Goal: Task Accomplishment & Management: Use online tool/utility

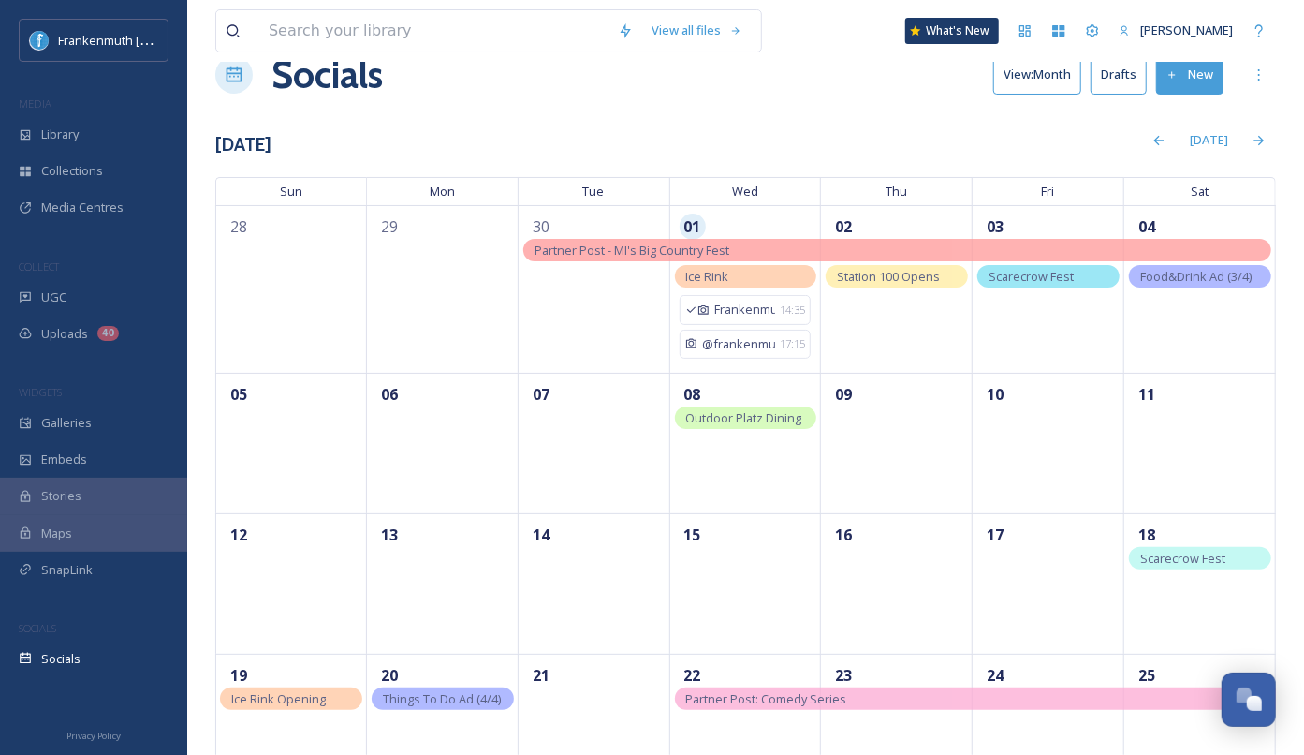
scroll to position [45, 0]
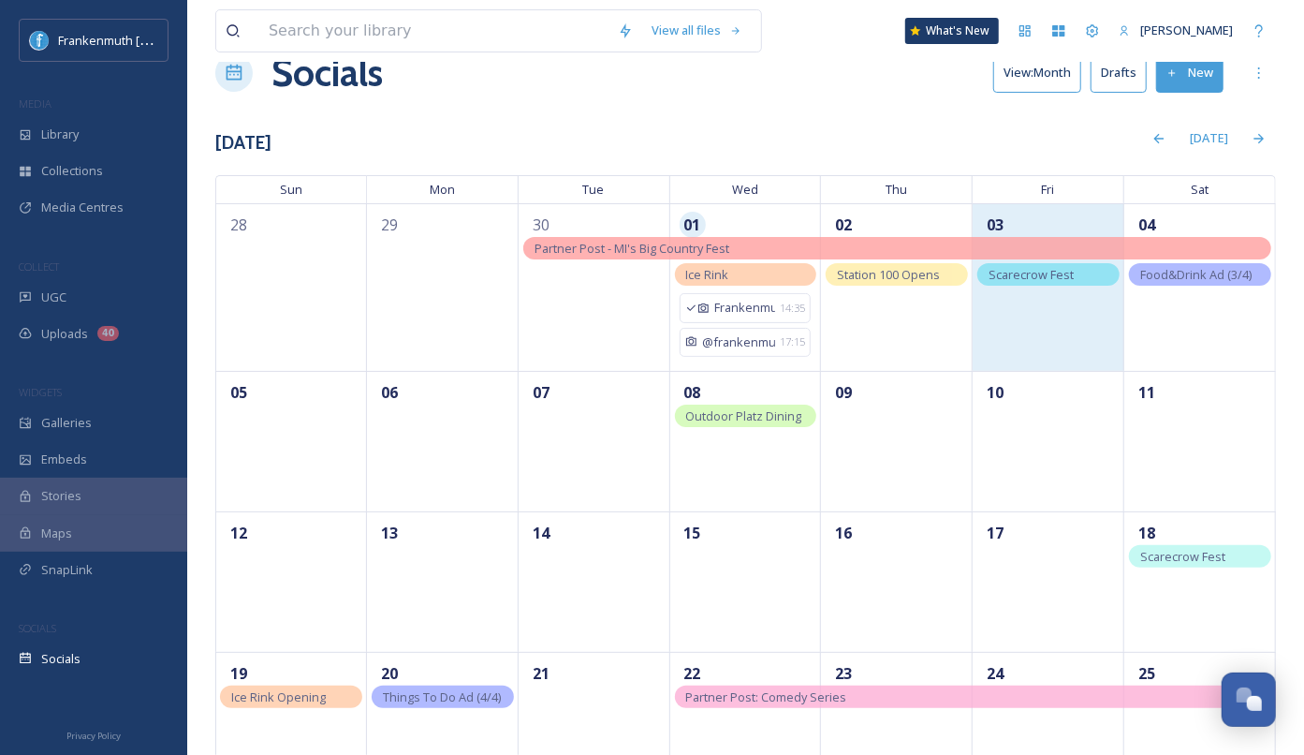
click at [1034, 307] on div "03" at bounding box center [1049, 286] width 152 height 167
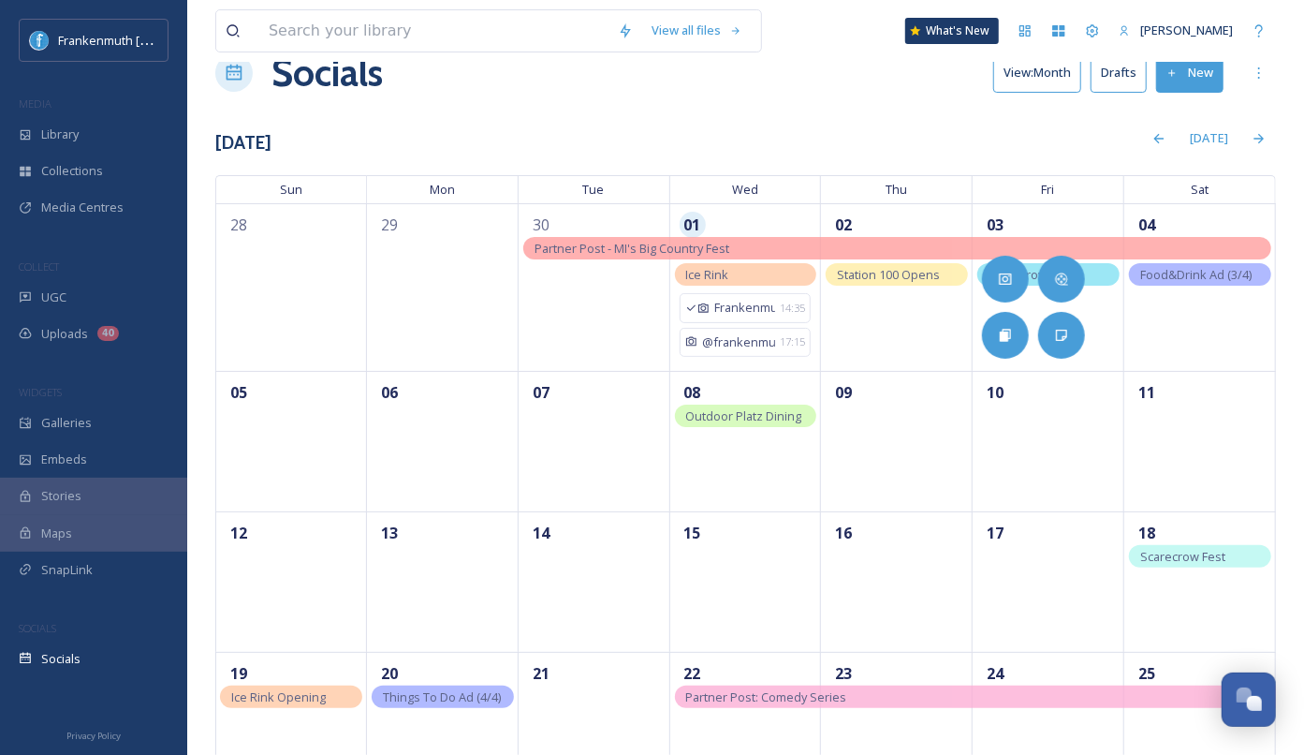
click at [973, 137] on div "[DATE]" at bounding box center [773, 138] width 1004 height 37
click at [982, 122] on div "[DATE]" at bounding box center [773, 138] width 1004 height 37
click at [1203, 279] on span "Food&Drink Ad (3/4)" at bounding box center [1195, 274] width 111 height 17
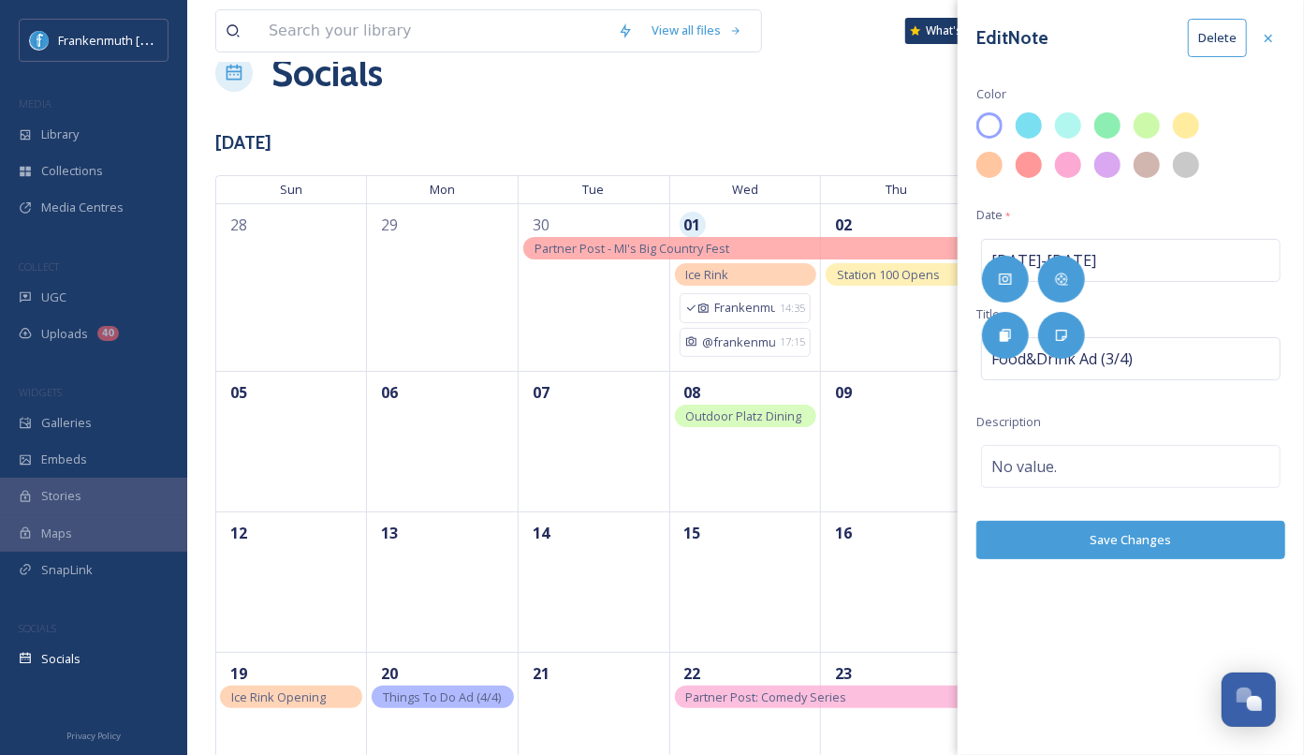
click at [1218, 26] on button "Delete" at bounding box center [1217, 38] width 59 height 38
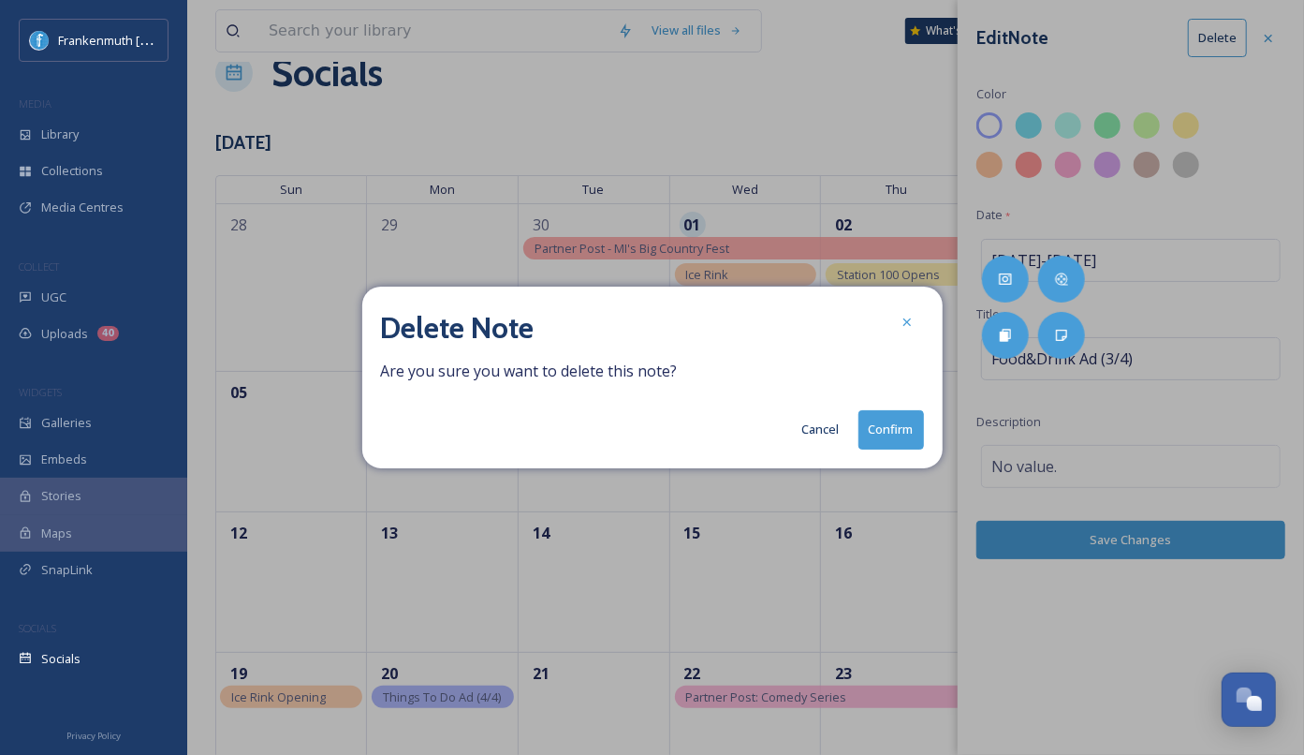
click at [913, 430] on button "Confirm" at bounding box center [891, 429] width 66 height 38
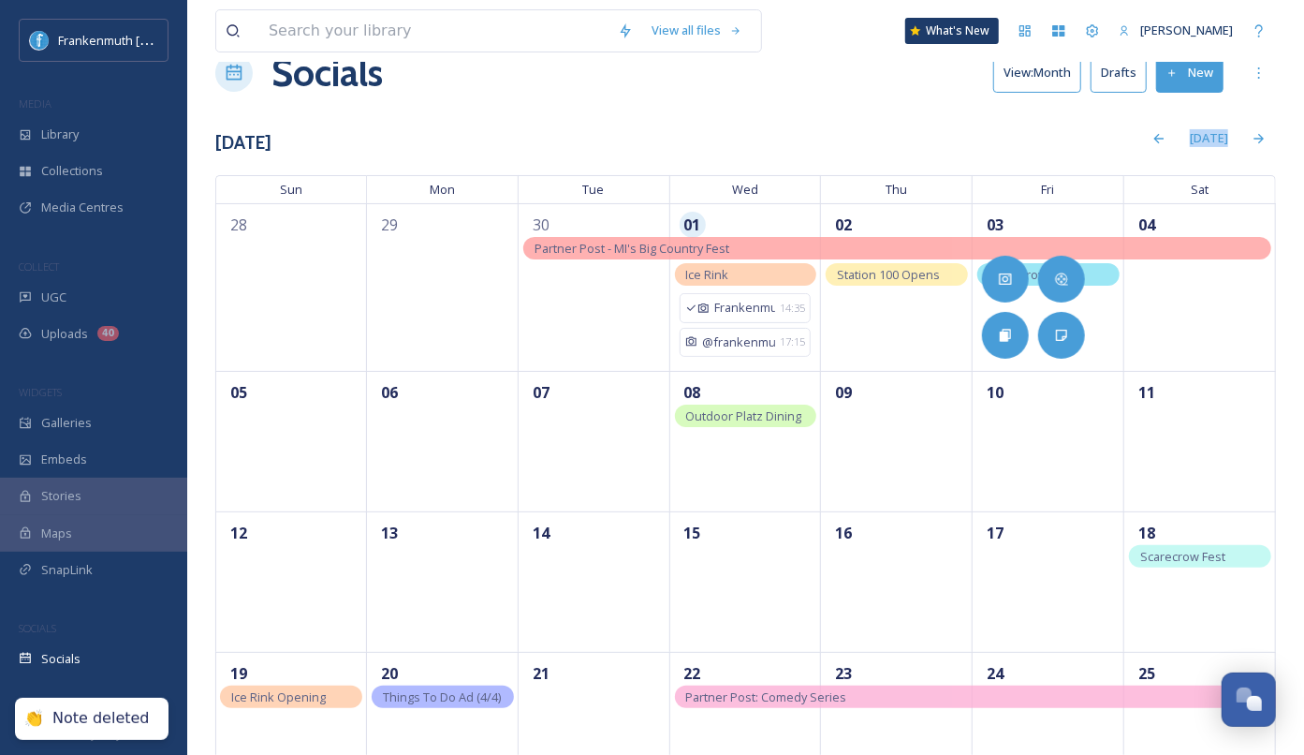
click at [1107, 277] on div "Scarecrow Fest Deadline" at bounding box center [1048, 274] width 142 height 22
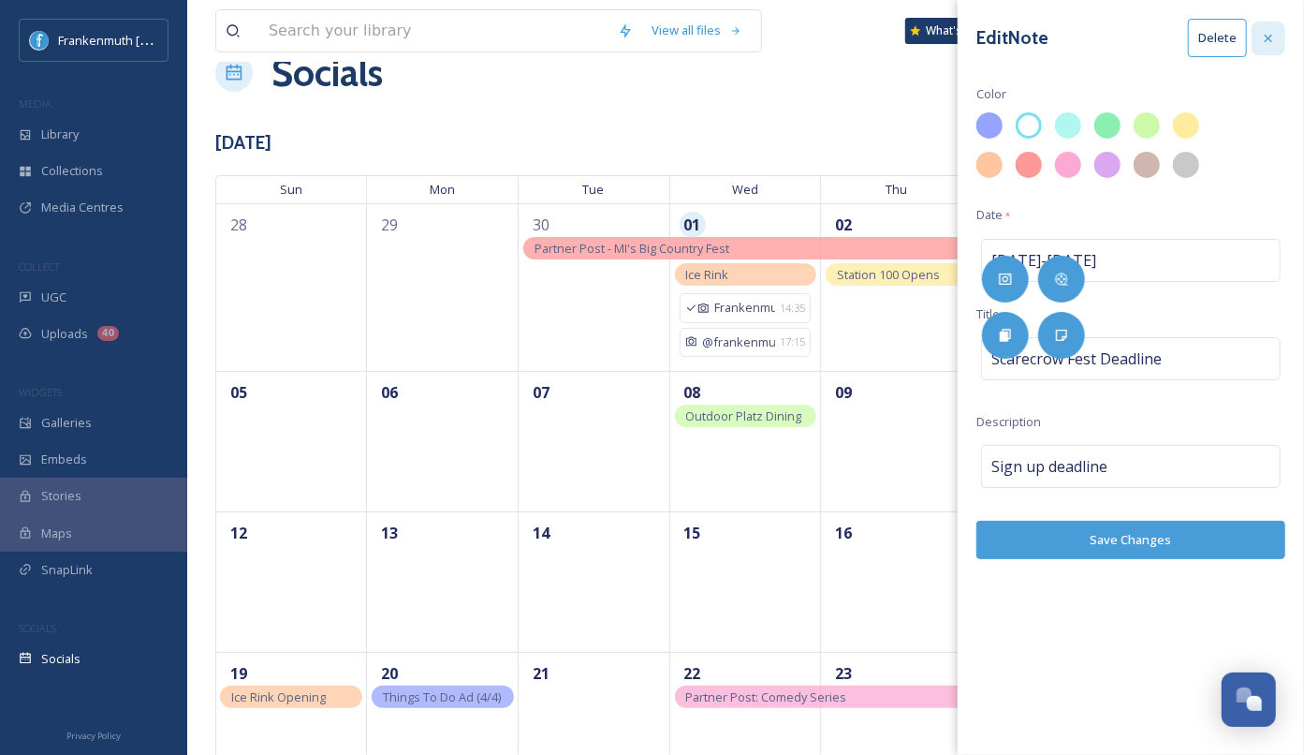
click at [1274, 37] on icon at bounding box center [1268, 38] width 15 height 15
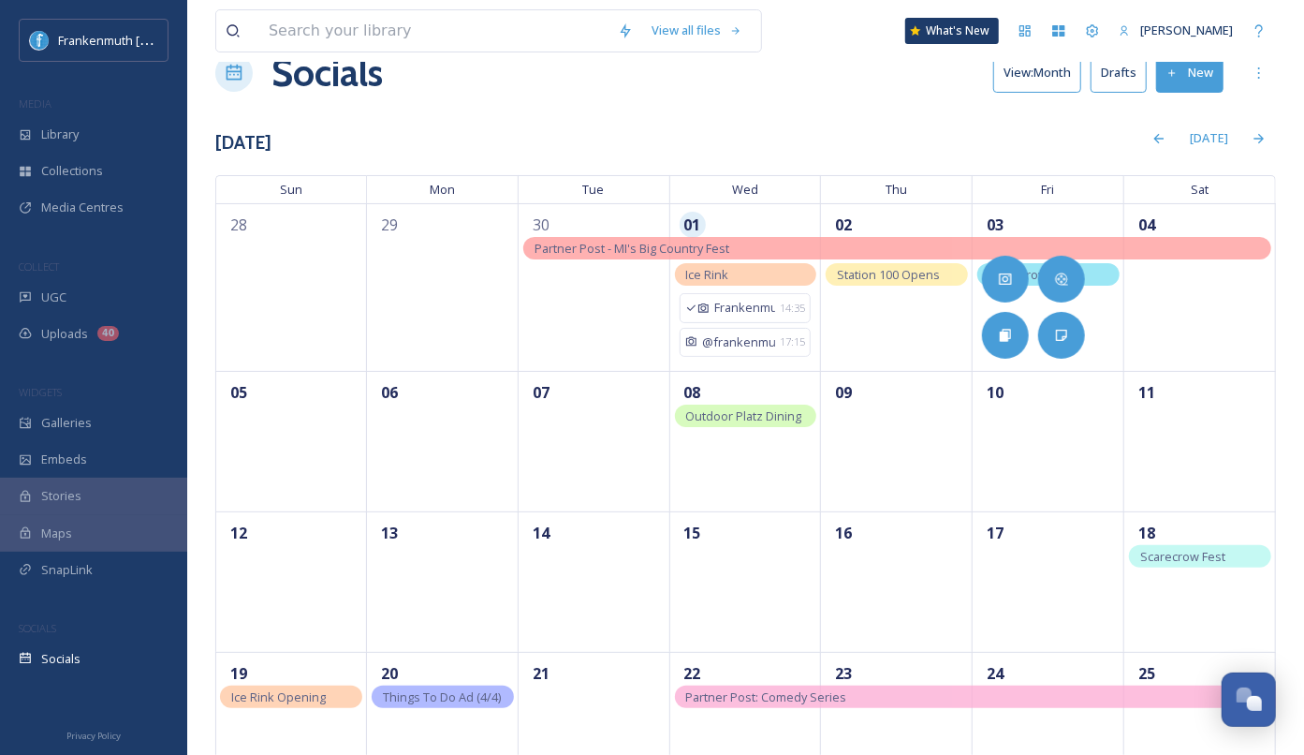
click at [1042, 141] on div "[DATE]" at bounding box center [773, 138] width 1004 height 37
click at [1215, 131] on div "[DATE]" at bounding box center [1208, 138] width 57 height 37
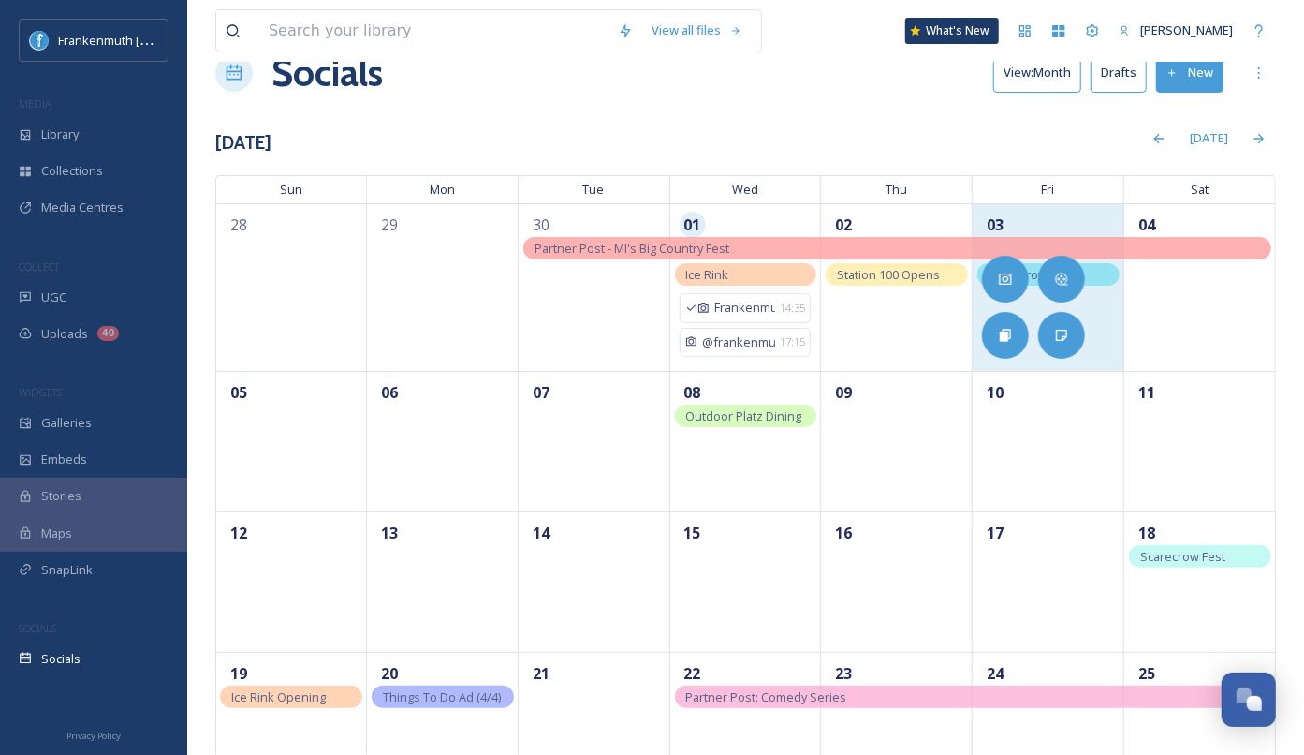
click at [1103, 305] on div "03" at bounding box center [1049, 286] width 152 height 167
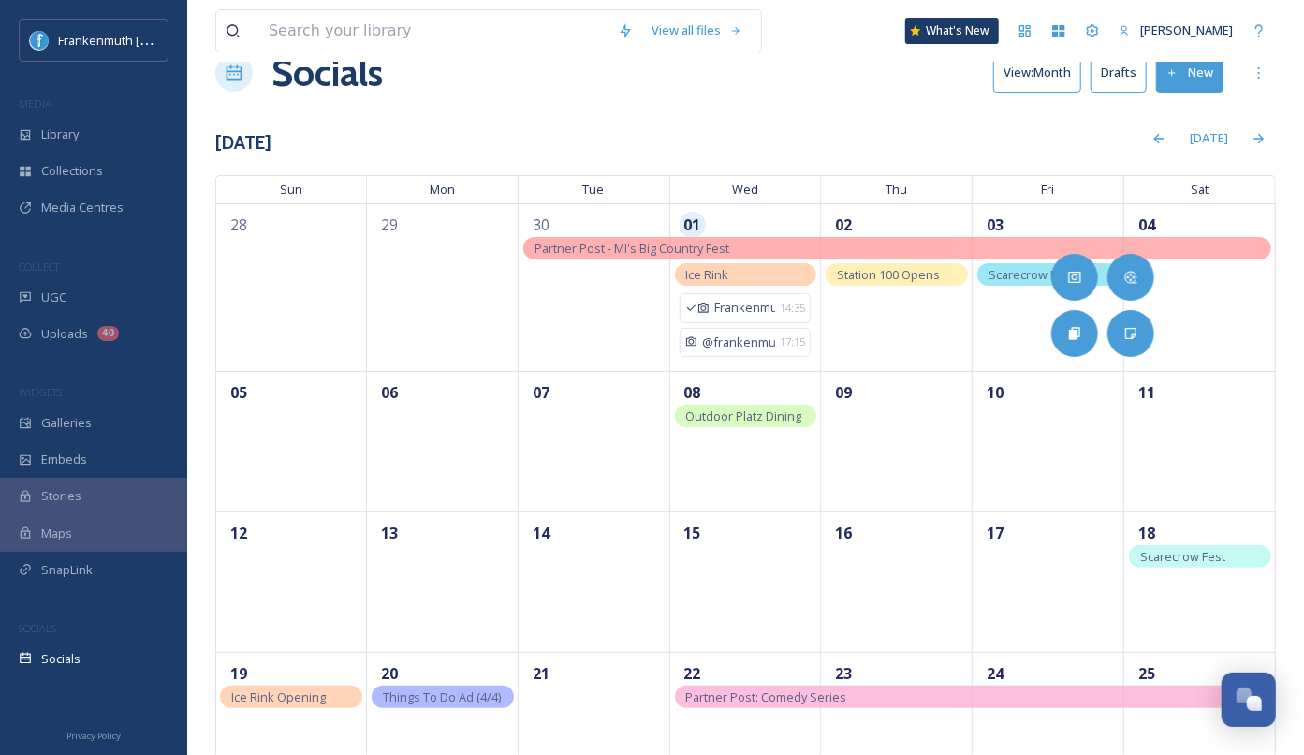
click at [1037, 274] on span "Scarecrow Fest Deadline" at bounding box center [1031, 285] width 85 height 39
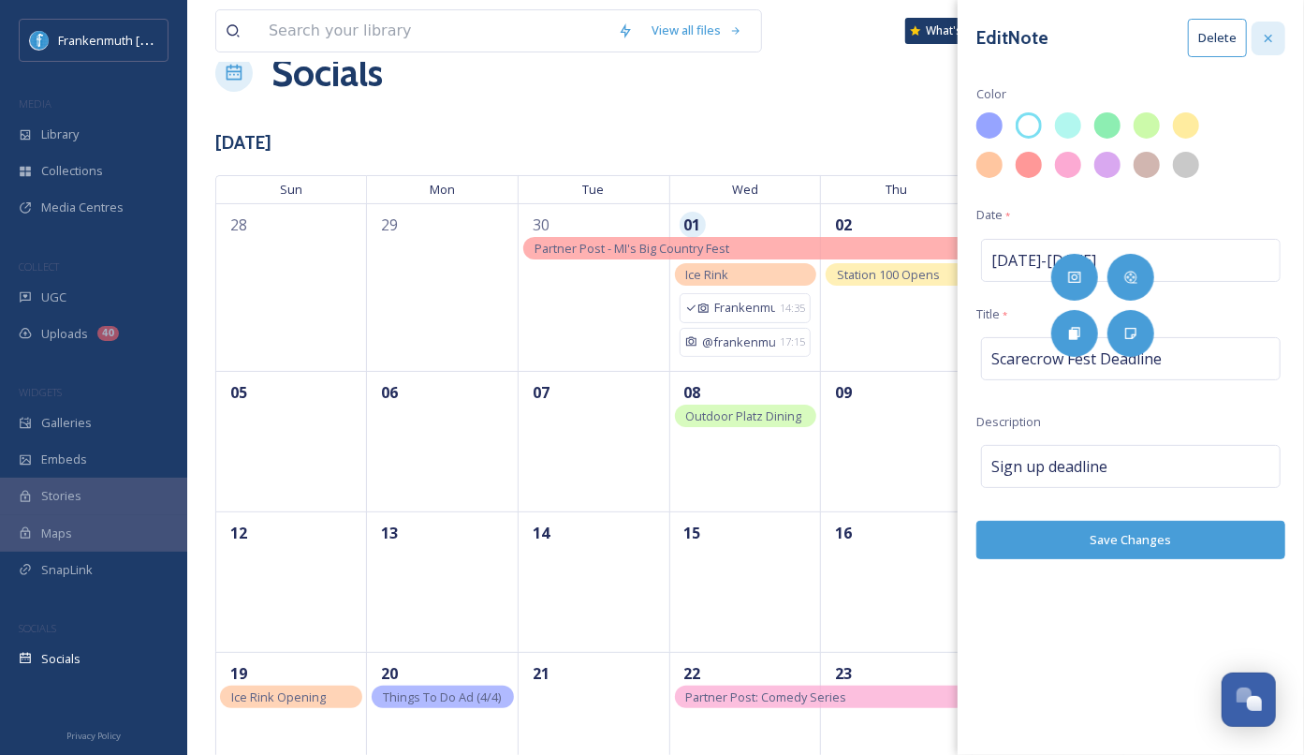
click at [1279, 38] on div at bounding box center [1269, 39] width 34 height 34
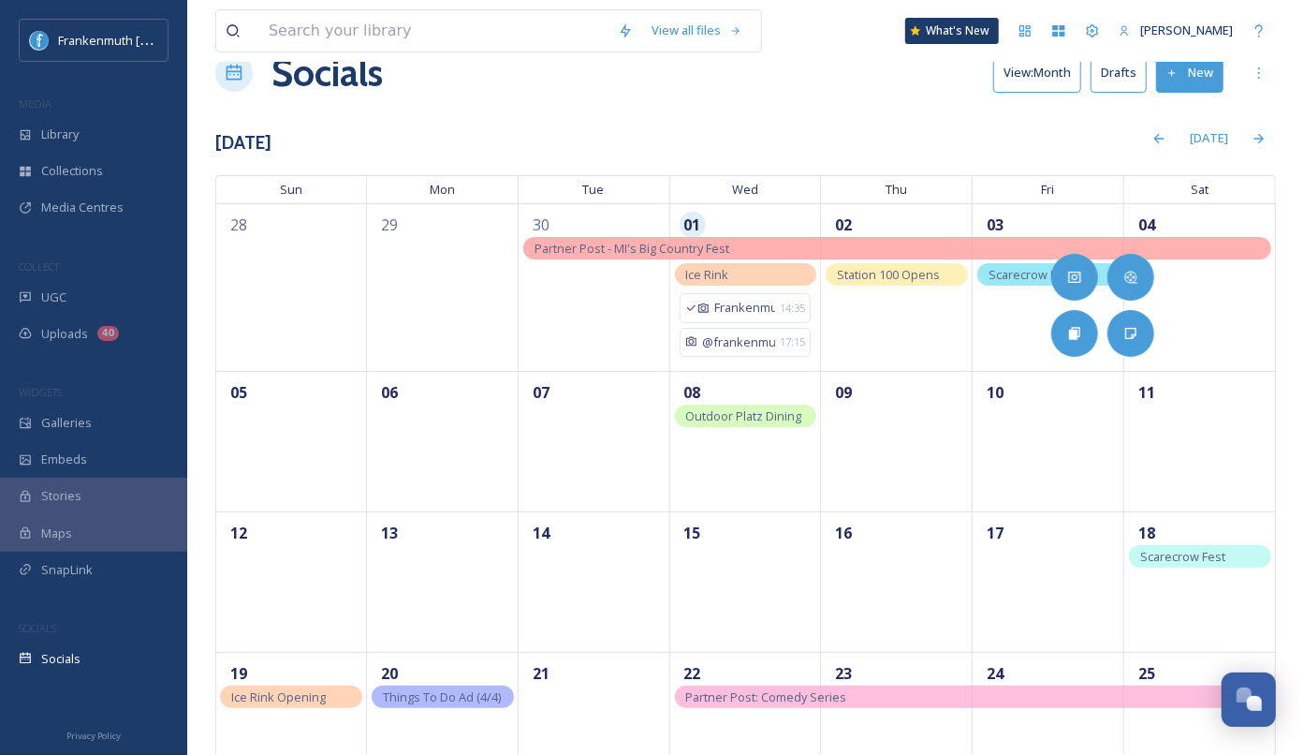
click at [892, 114] on div "View all files What's New [PERSON_NAME] Socials View: Month Drafts New [DATE] […" at bounding box center [745, 453] width 1117 height 997
